Goal: Information Seeking & Learning: Learn about a topic

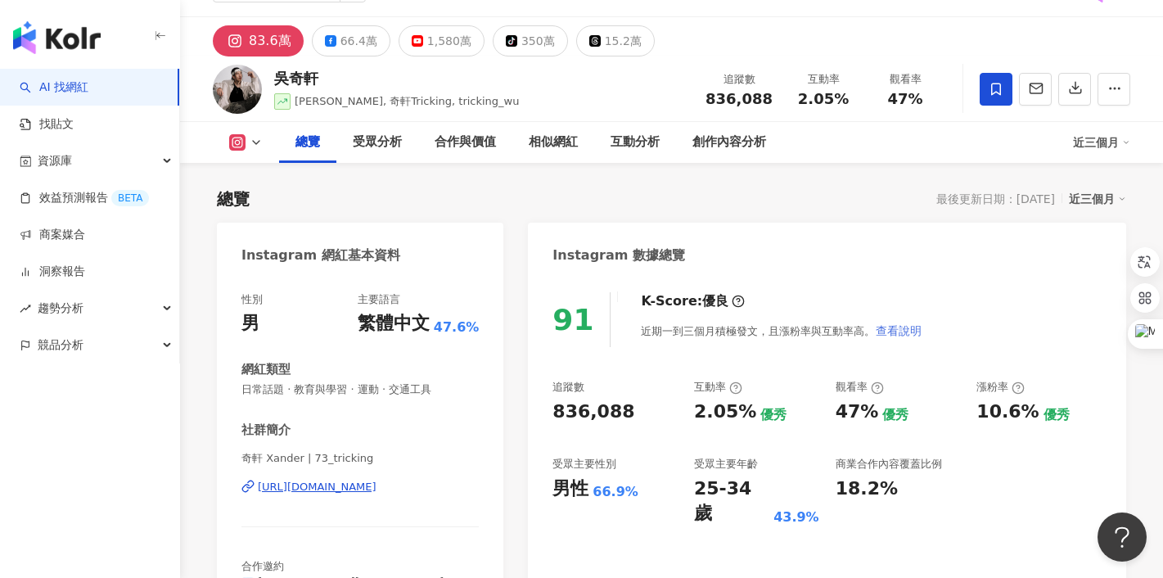
click at [891, 329] on span "查看說明" at bounding box center [899, 330] width 46 height 13
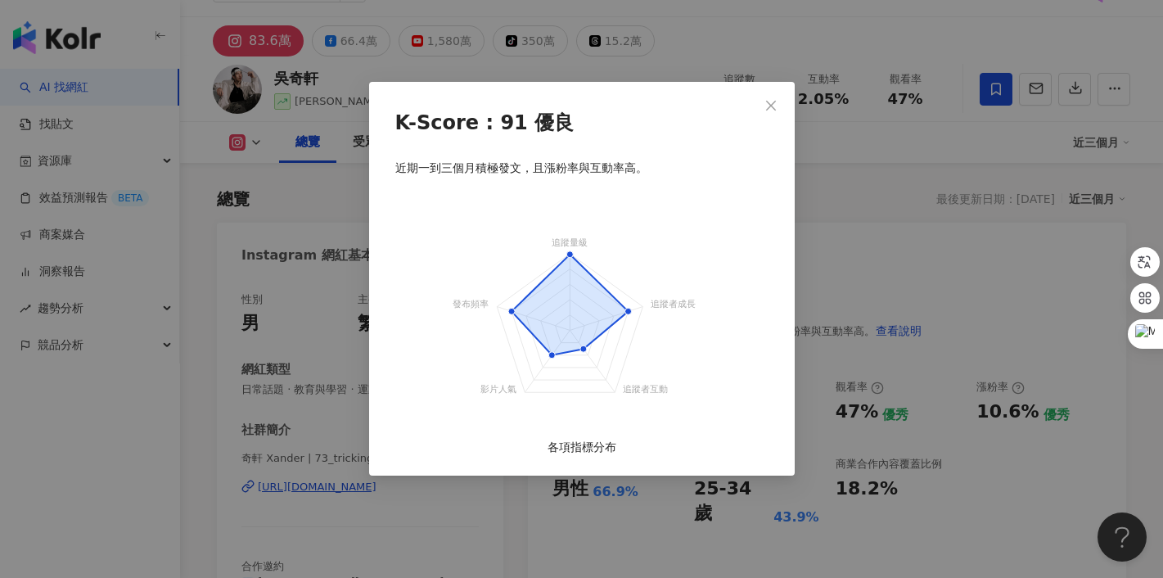
click at [583, 348] on icon at bounding box center [583, 348] width 7 height 7
click at [628, 309] on icon at bounding box center [628, 311] width 7 height 7
click at [573, 253] on icon at bounding box center [569, 254] width 7 height 7
click at [771, 104] on icon "close" at bounding box center [771, 105] width 10 height 10
